Goal: Transaction & Acquisition: Purchase product/service

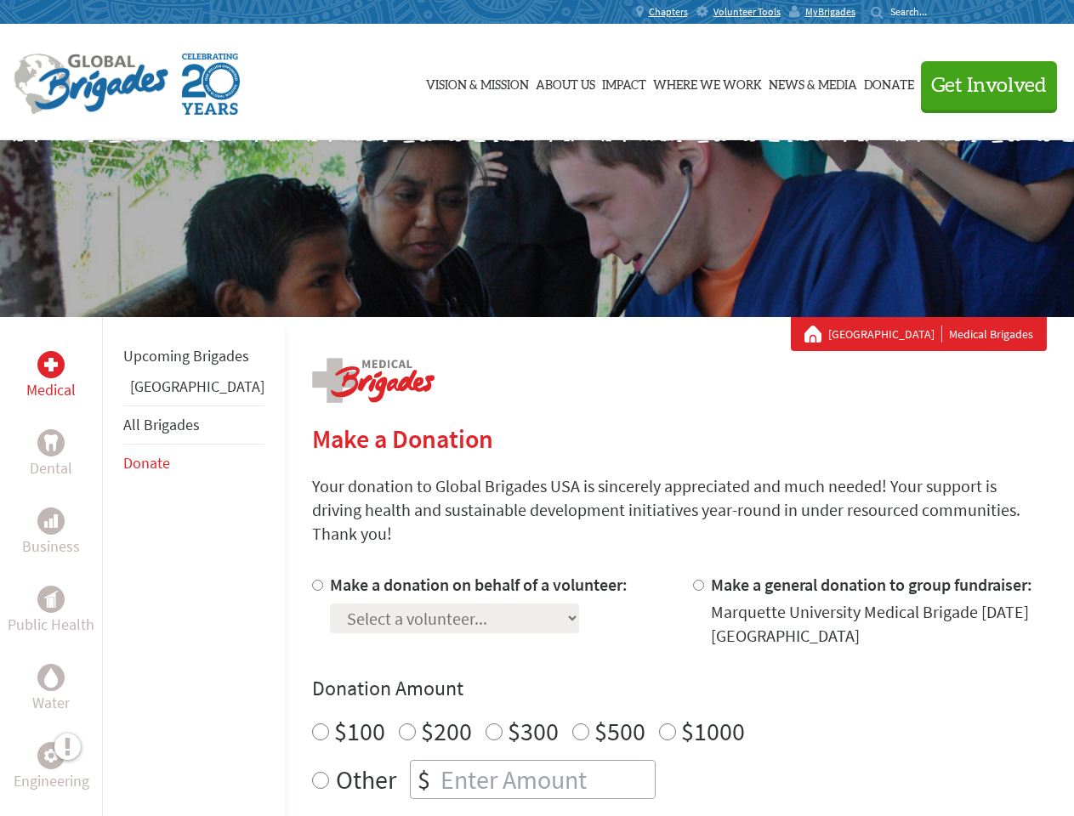
click at [939, 12] on div "Search for:" at bounding box center [905, 12] width 68 height 14
click at [981, 85] on span "Get Involved" at bounding box center [989, 86] width 116 height 20
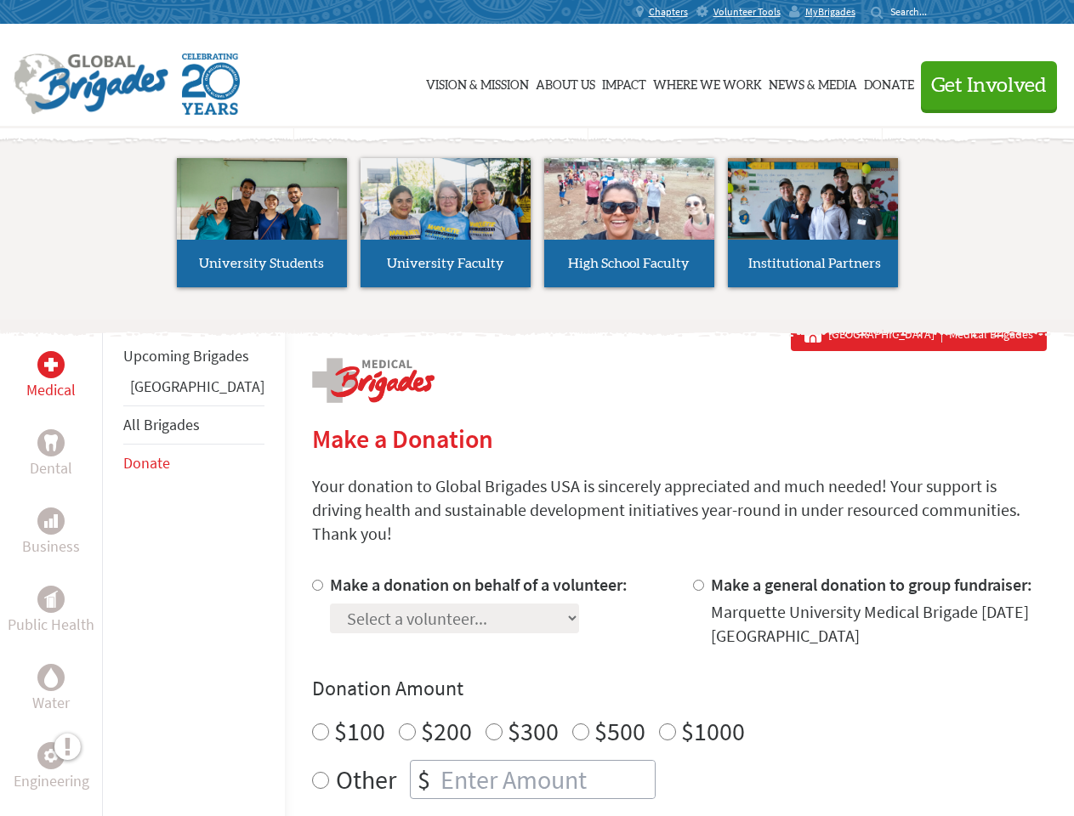
click at [537, 229] on li "High School Faculty" at bounding box center [629, 223] width 184 height 156
click at [112, 566] on div "Upcoming Brigades Panama All Brigades Donate" at bounding box center [193, 725] width 183 height 816
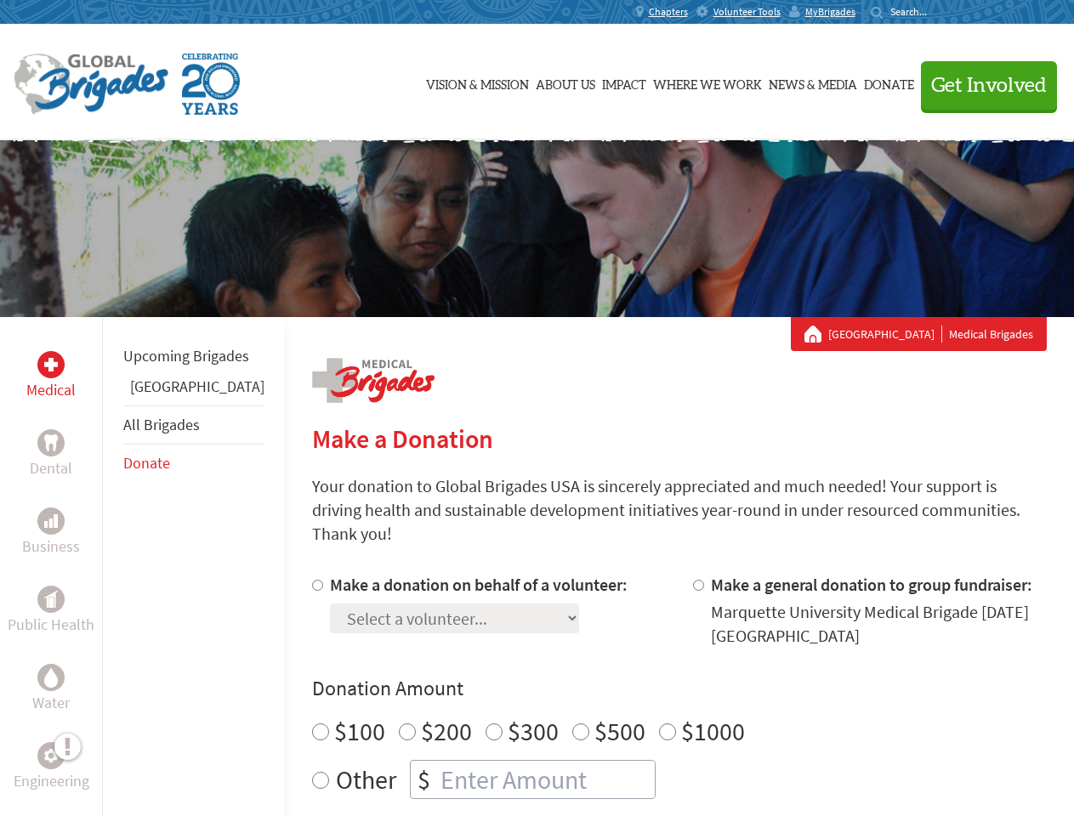
click at [650, 683] on div "Donation Amount $100 $200 $300 $500 $1000 Other $" at bounding box center [679, 737] width 735 height 124
click at [312, 580] on input "Make a donation on behalf of a volunteer:" at bounding box center [317, 585] width 11 height 11
radio input "true"
click at [693, 580] on input "Make a general donation to group fundraiser:" at bounding box center [698, 585] width 11 height 11
radio input "true"
